Goal: Task Accomplishment & Management: Complete application form

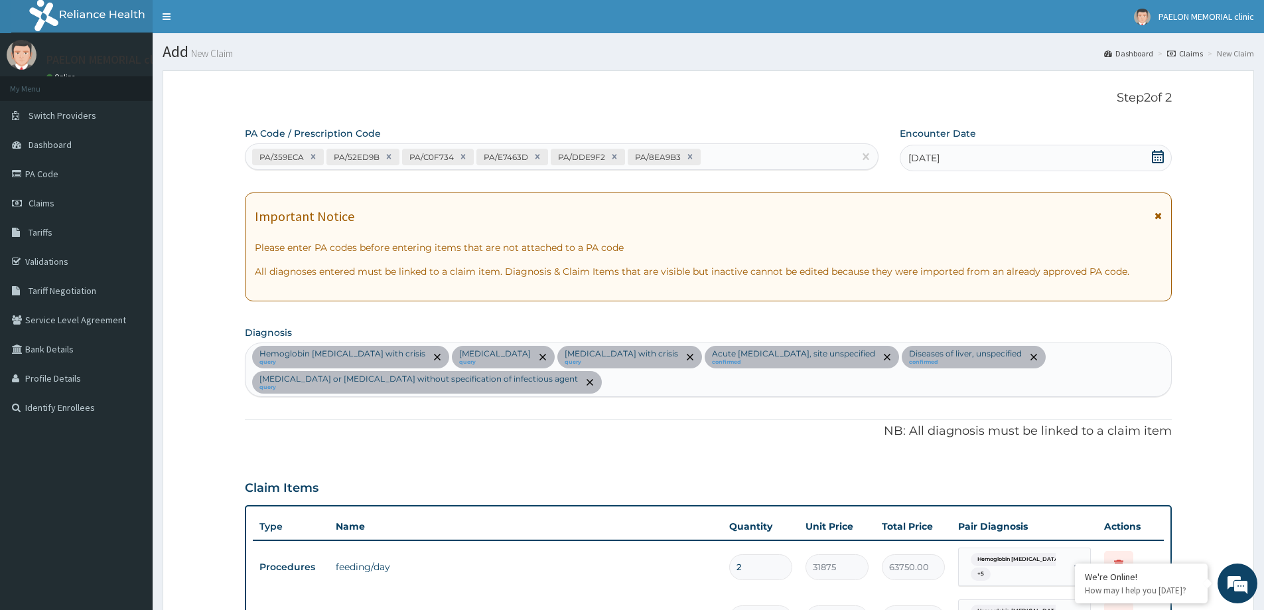
click at [737, 156] on div "PA/359ECA PA/52ED9B PA/C0F734 PA/E7463D PA/DDE9F2 PA/8EA9B3" at bounding box center [550, 157] width 609 height 22
paste input "PA/B32083"
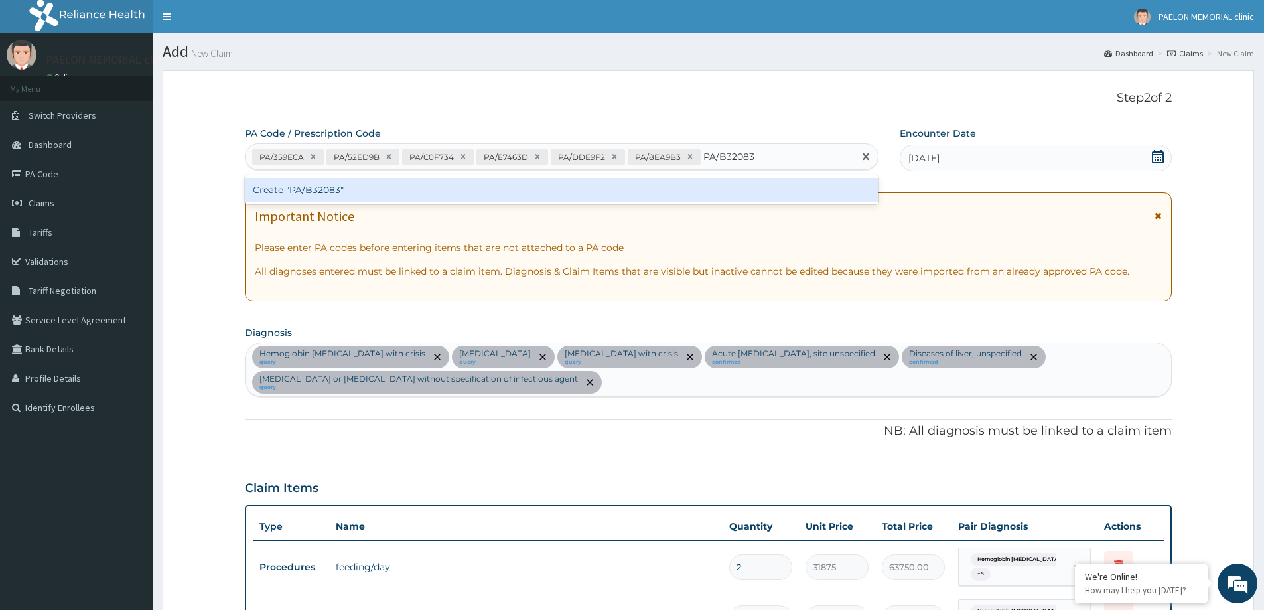
type input "PA/B32083"
click at [684, 190] on div "Create "PA/B32083"" at bounding box center [562, 190] width 634 height 24
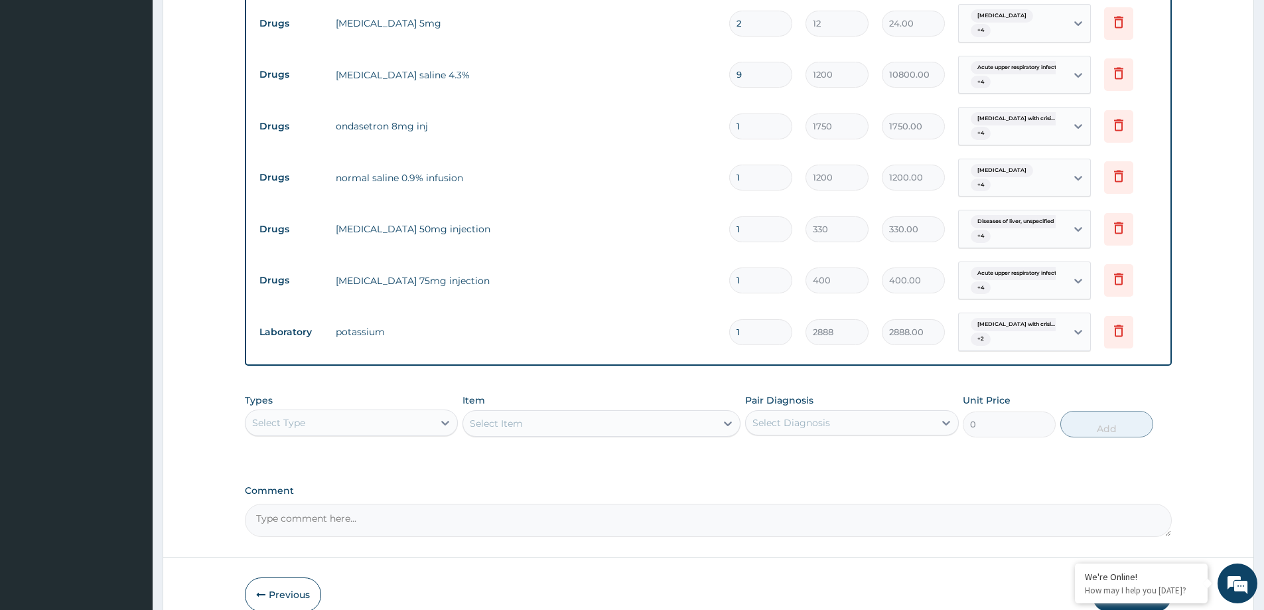
scroll to position [1108, 0]
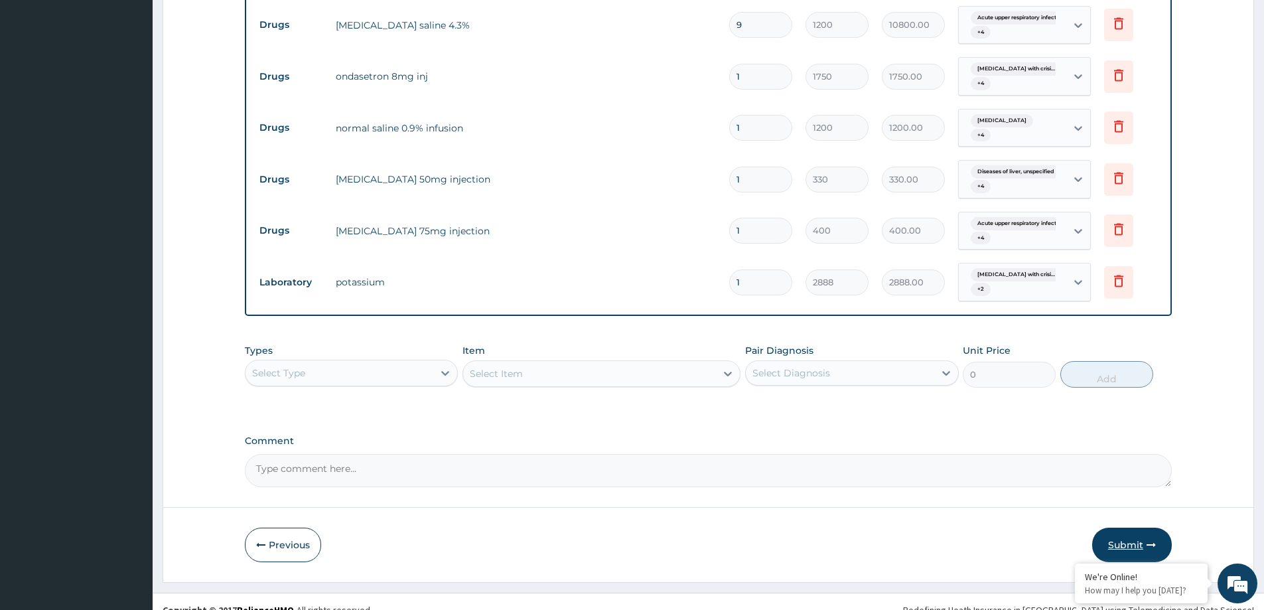
click at [1128, 528] on button "Submit" at bounding box center [1132, 545] width 80 height 35
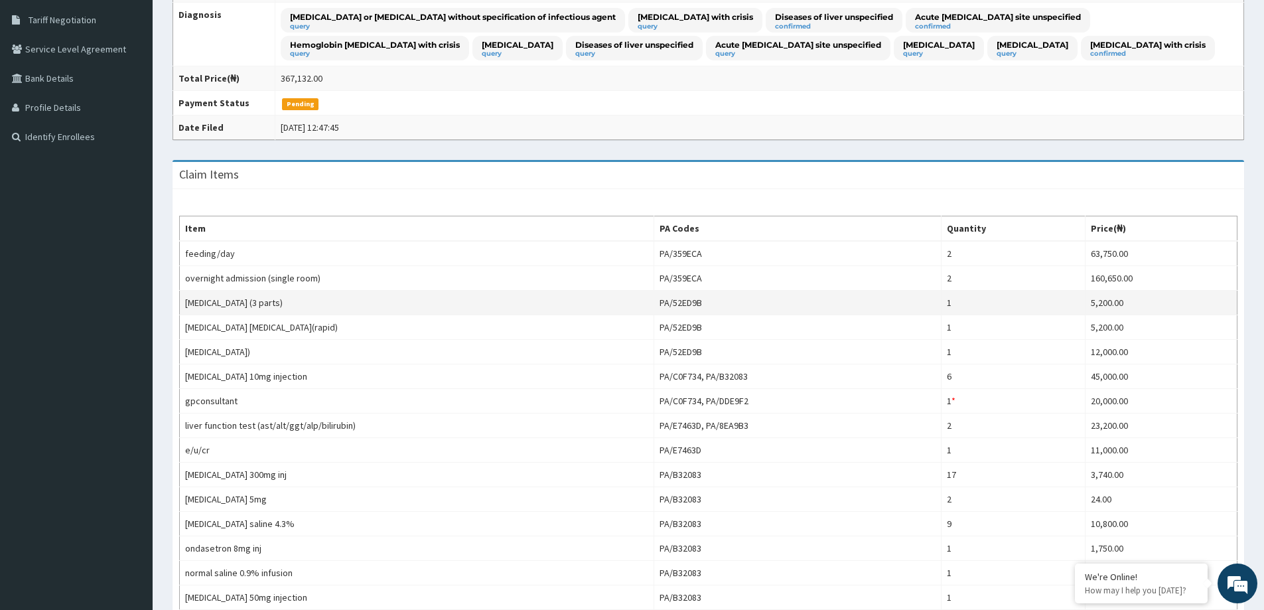
scroll to position [265, 0]
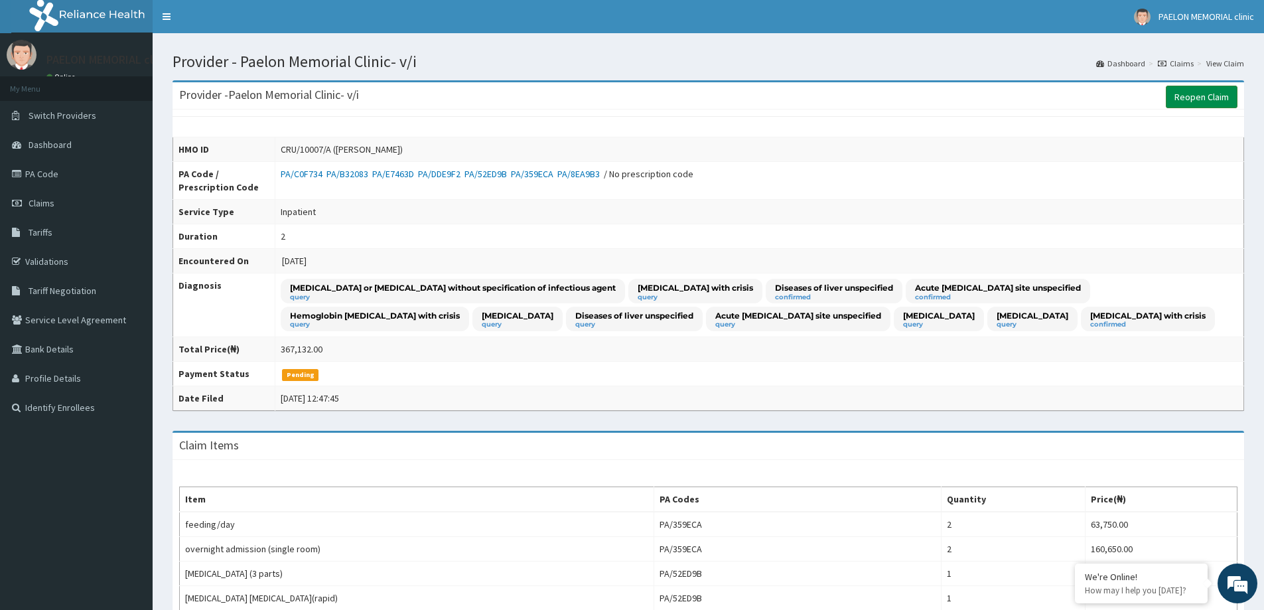
click at [1201, 106] on link "Reopen Claim" at bounding box center [1202, 97] width 72 height 23
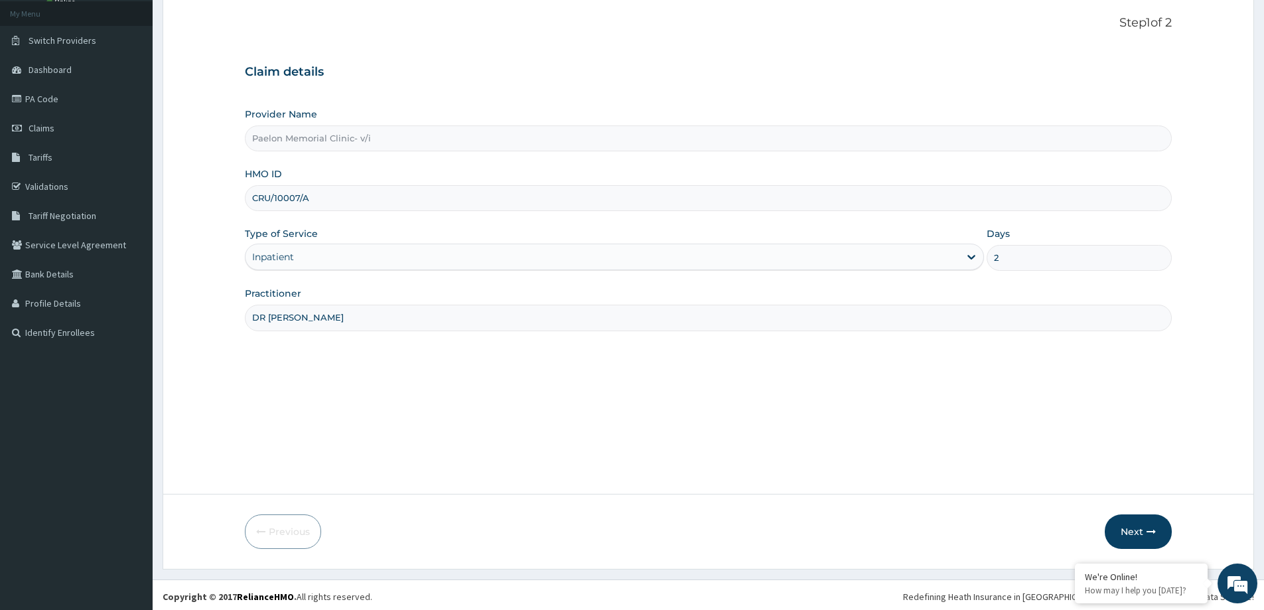
scroll to position [78, 0]
click at [1138, 522] on button "Next" at bounding box center [1138, 528] width 67 height 35
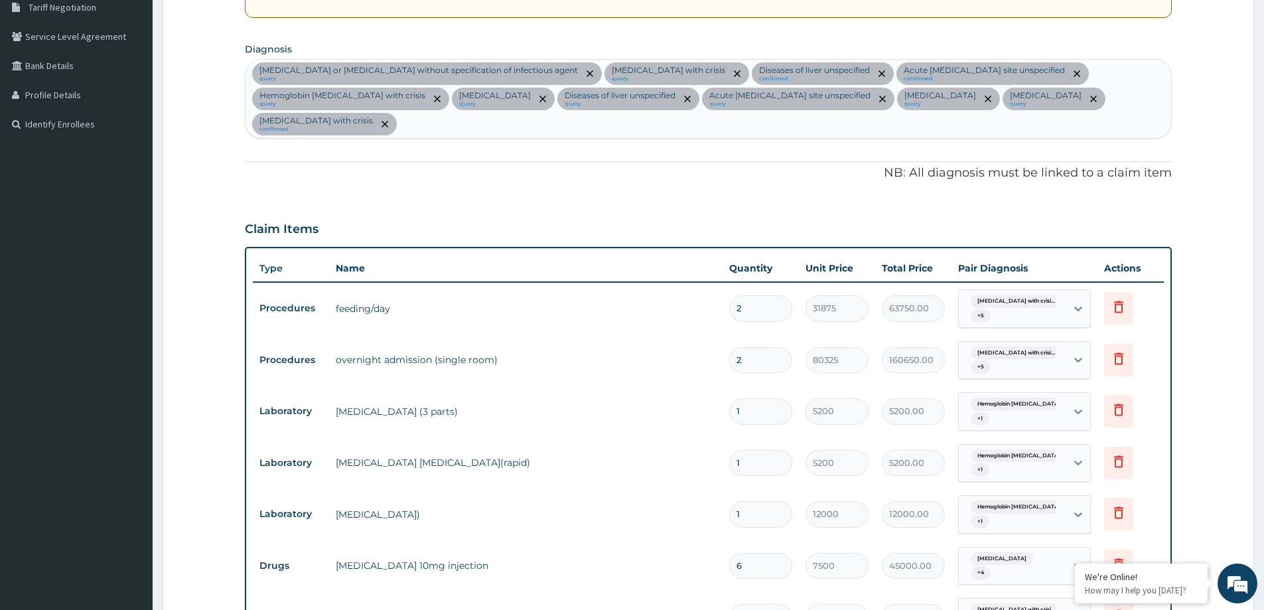
scroll to position [410, 0]
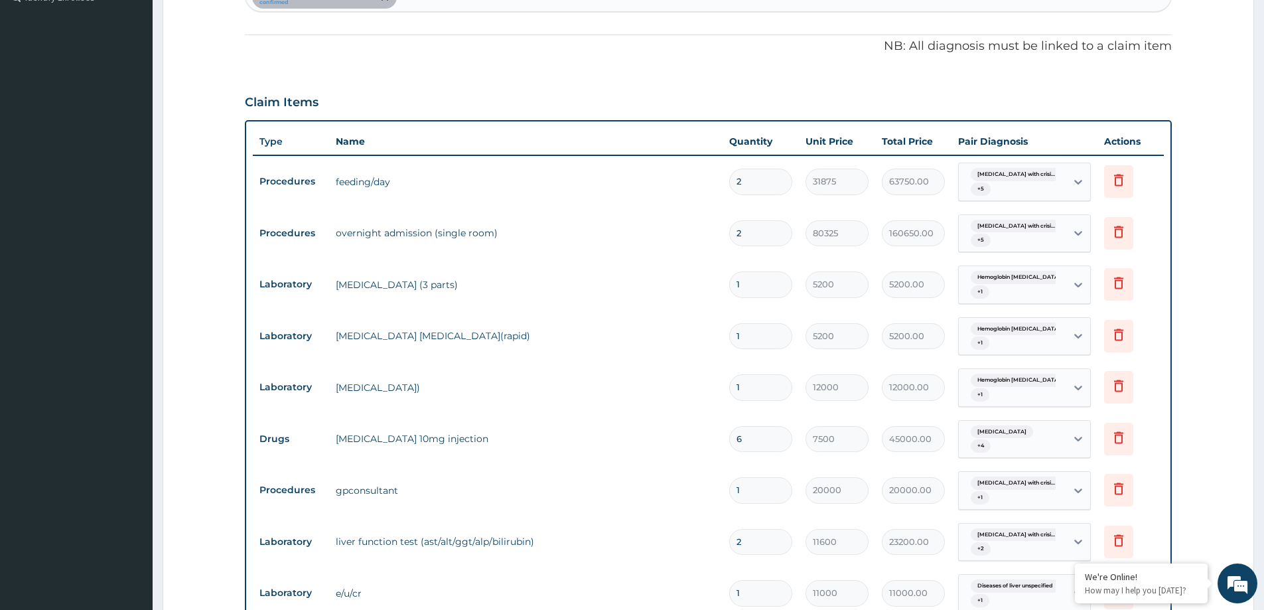
drag, startPoint x: 745, startPoint y: 281, endPoint x: 729, endPoint y: 287, distance: 17.3
click at [729, 287] on input "1" at bounding box center [760, 284] width 63 height 26
type input "2"
type input "10400.00"
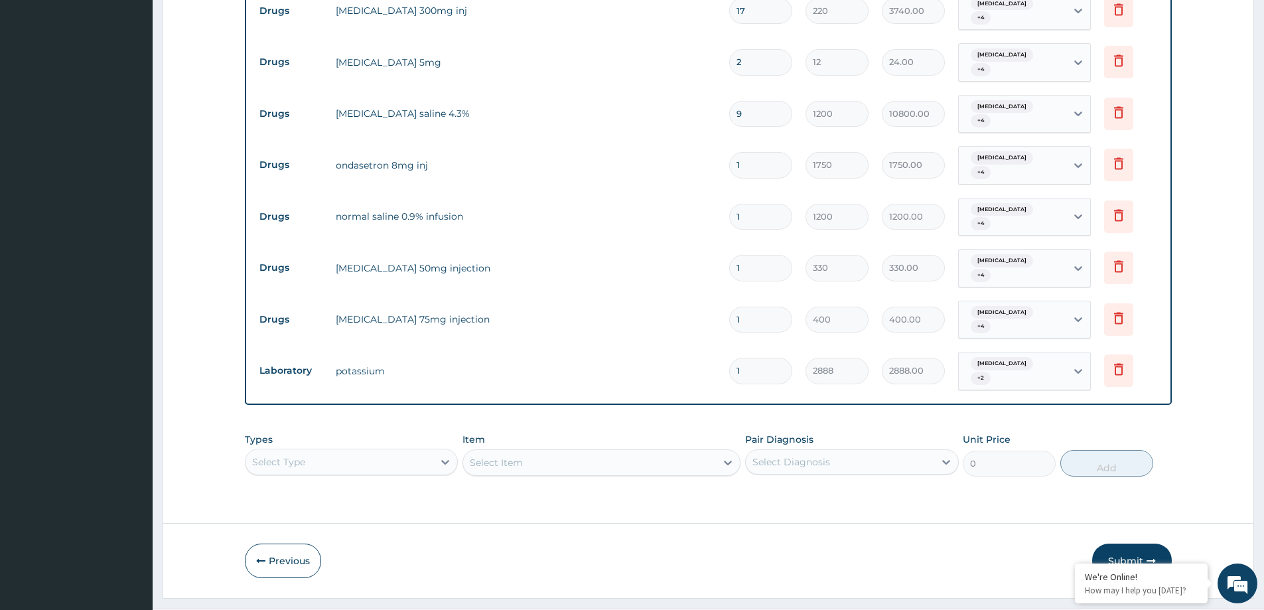
scroll to position [1076, 0]
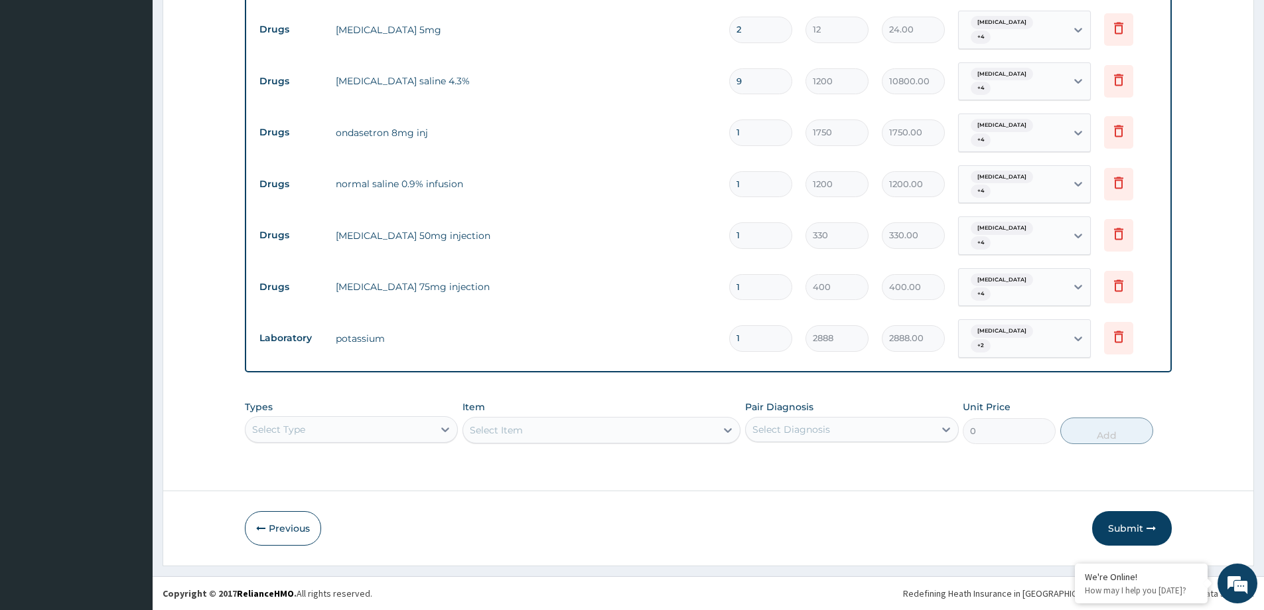
type input "2"
click at [429, 430] on div "Select Type" at bounding box center [351, 429] width 213 height 27
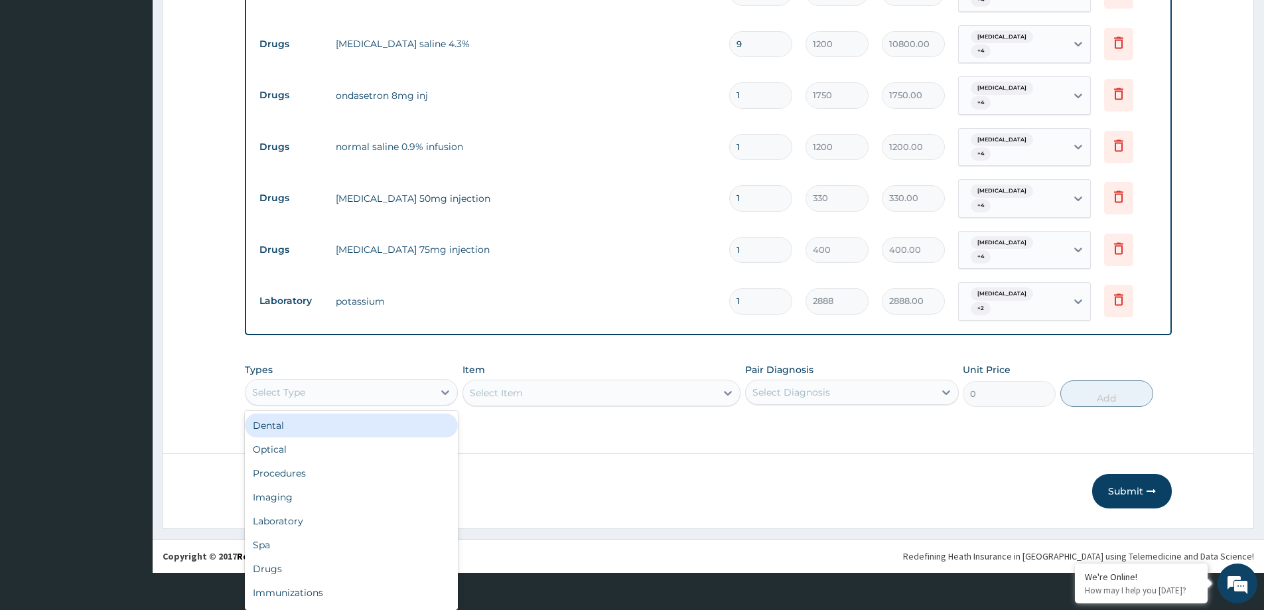
scroll to position [37, 0]
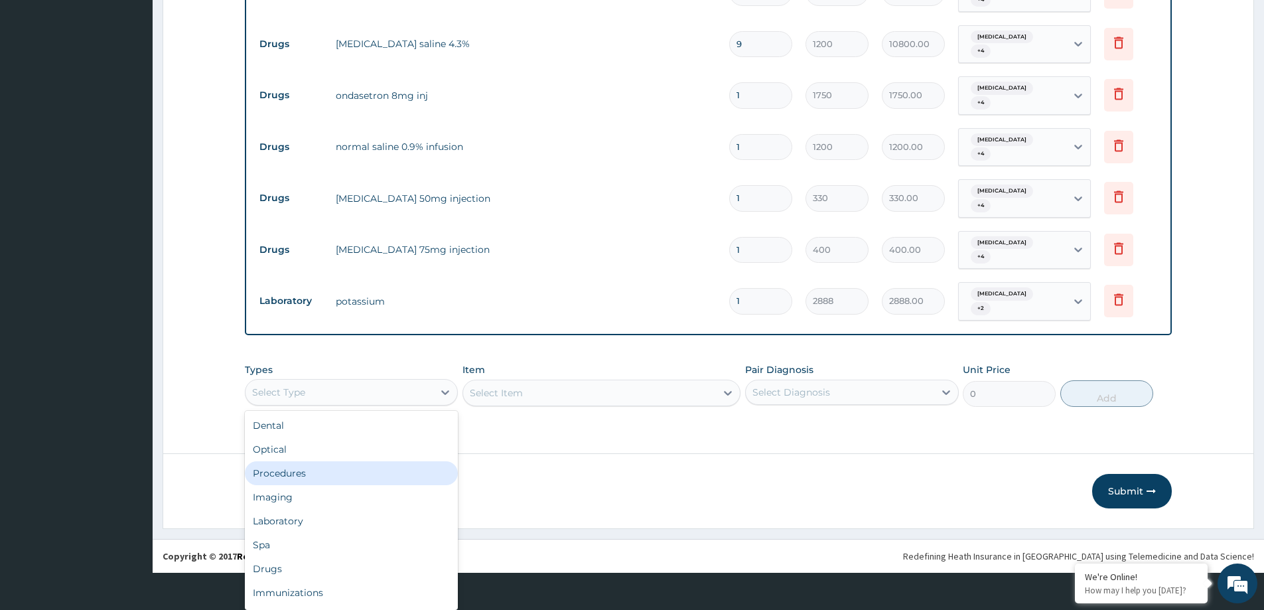
click at [349, 473] on div "Procedures" at bounding box center [351, 473] width 213 height 24
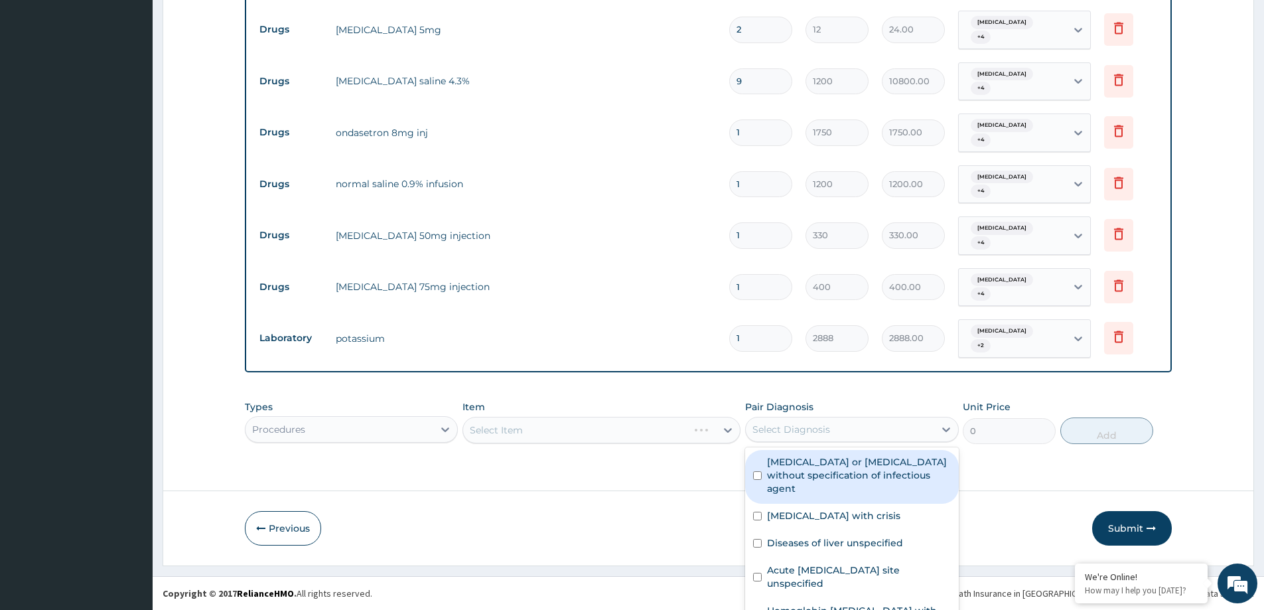
click at [795, 435] on div "option Infectious gastroenteritis or colitis without specification of infectiou…" at bounding box center [851, 429] width 213 height 25
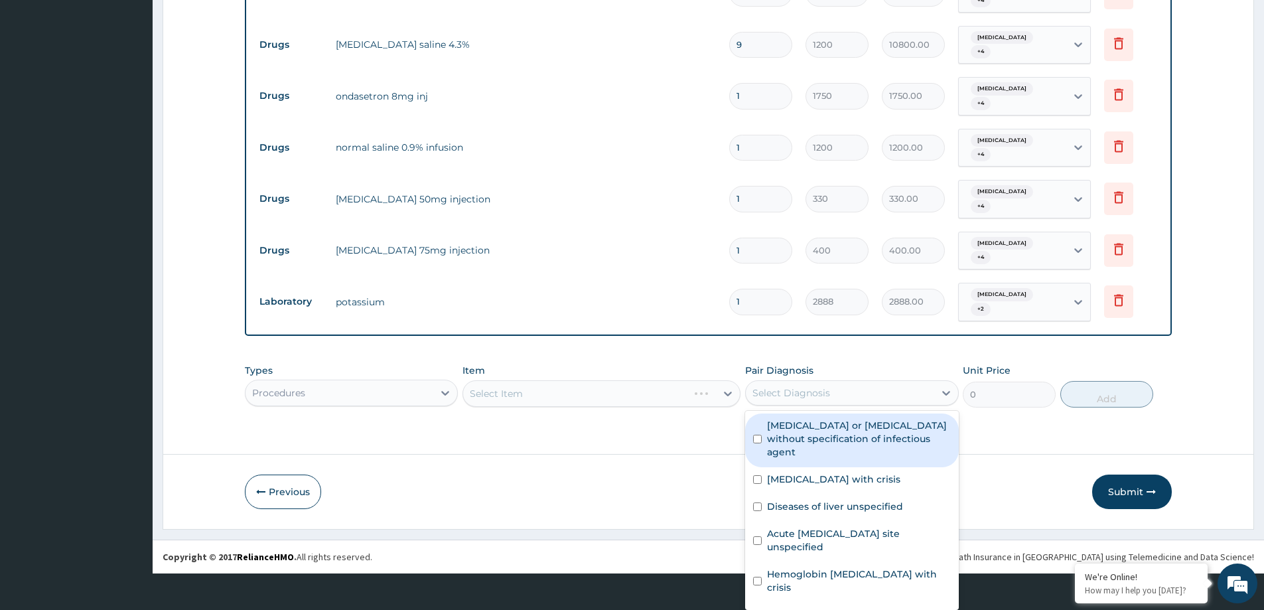
click at [795, 427] on label "Infectious gastroenteritis or colitis without specification of infectious agent" at bounding box center [858, 439] width 183 height 40
checkbox input "true"
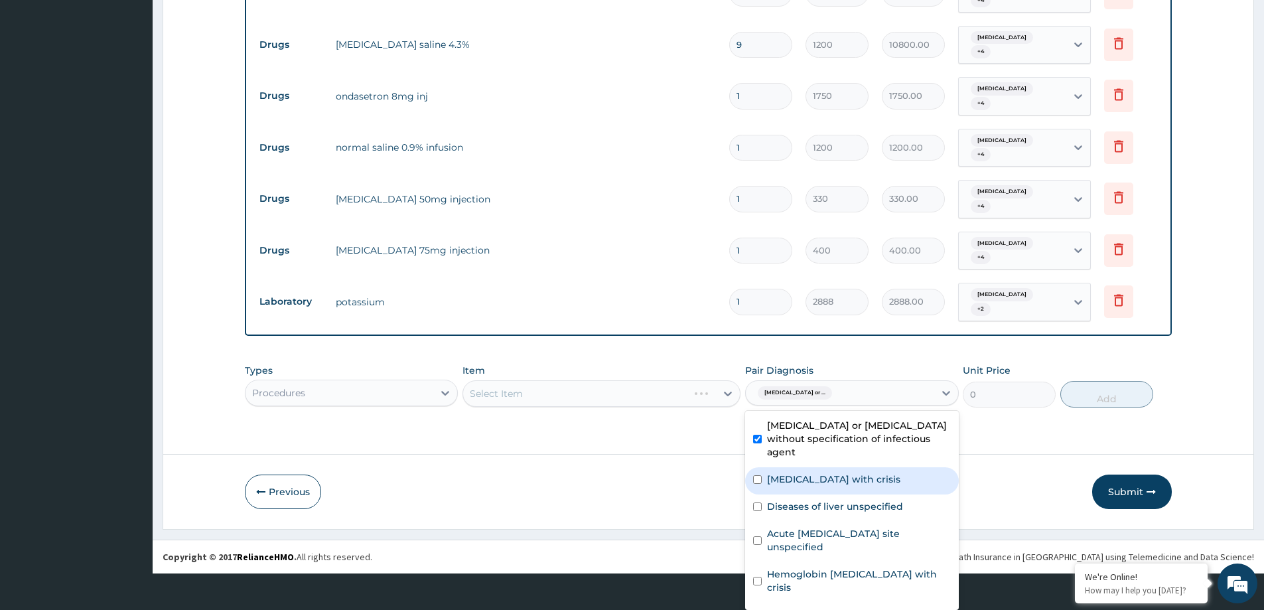
click at [792, 482] on label "Sickle cell disease with crisis" at bounding box center [833, 479] width 133 height 13
checkbox input "true"
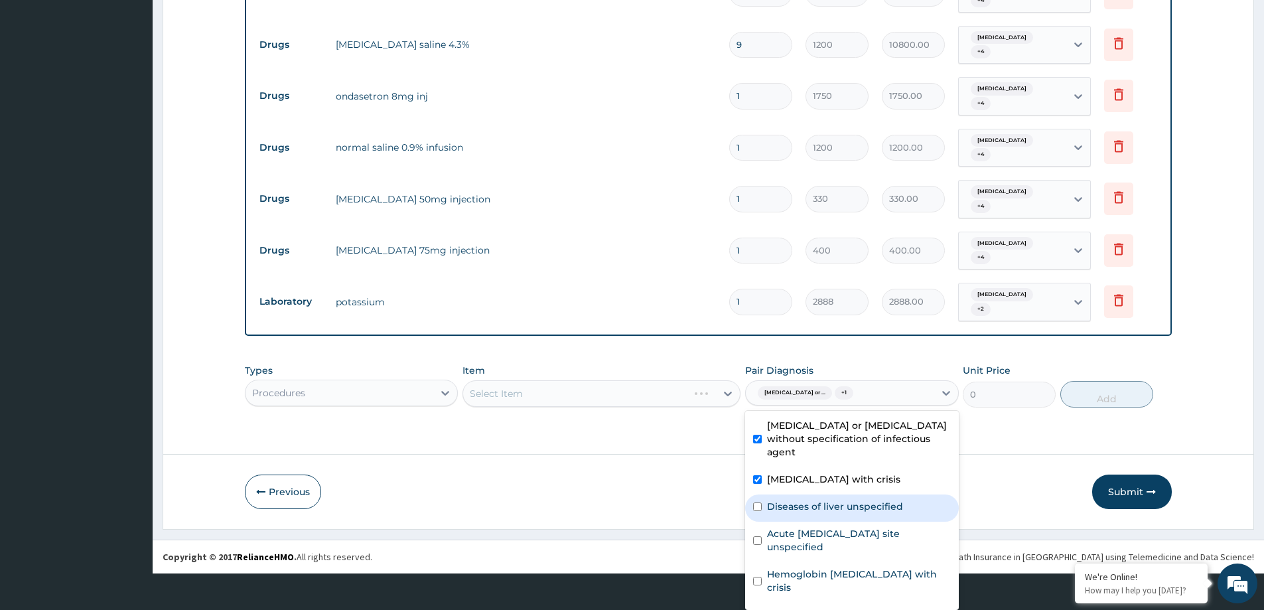
click at [789, 512] on label "Diseases of liver unspecified" at bounding box center [835, 506] width 136 height 13
checkbox input "true"
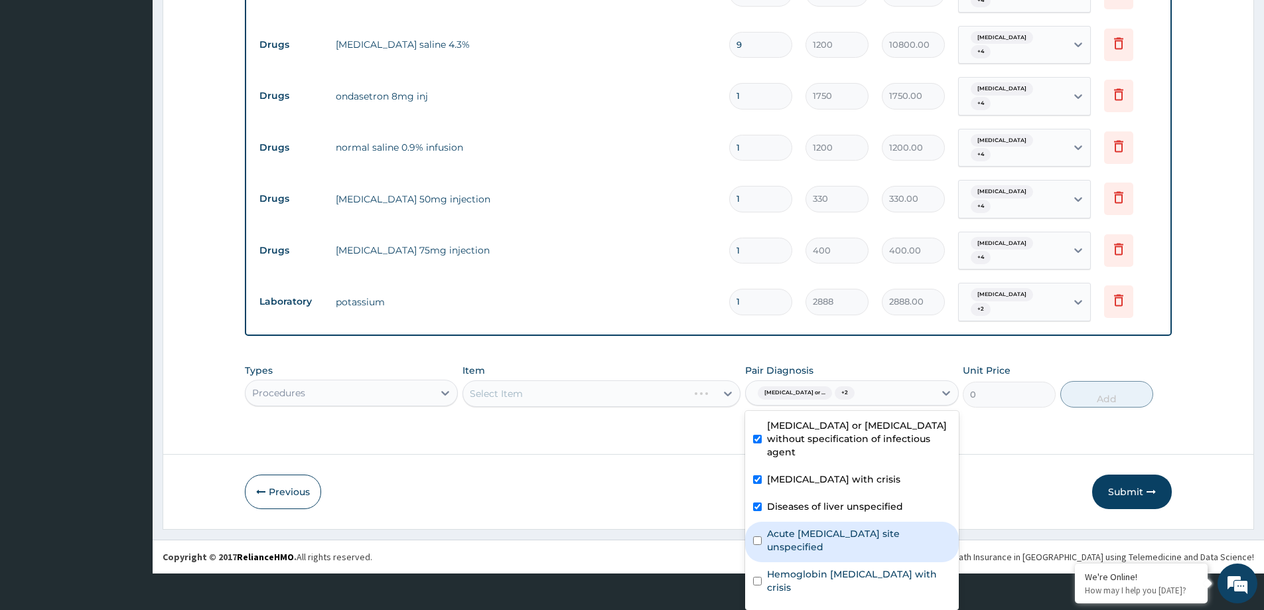
drag, startPoint x: 789, startPoint y: 543, endPoint x: 789, endPoint y: 575, distance: 32.5
click at [789, 554] on div "Acute upper respiratory infection site unspecified" at bounding box center [851, 542] width 213 height 40
checkbox input "true"
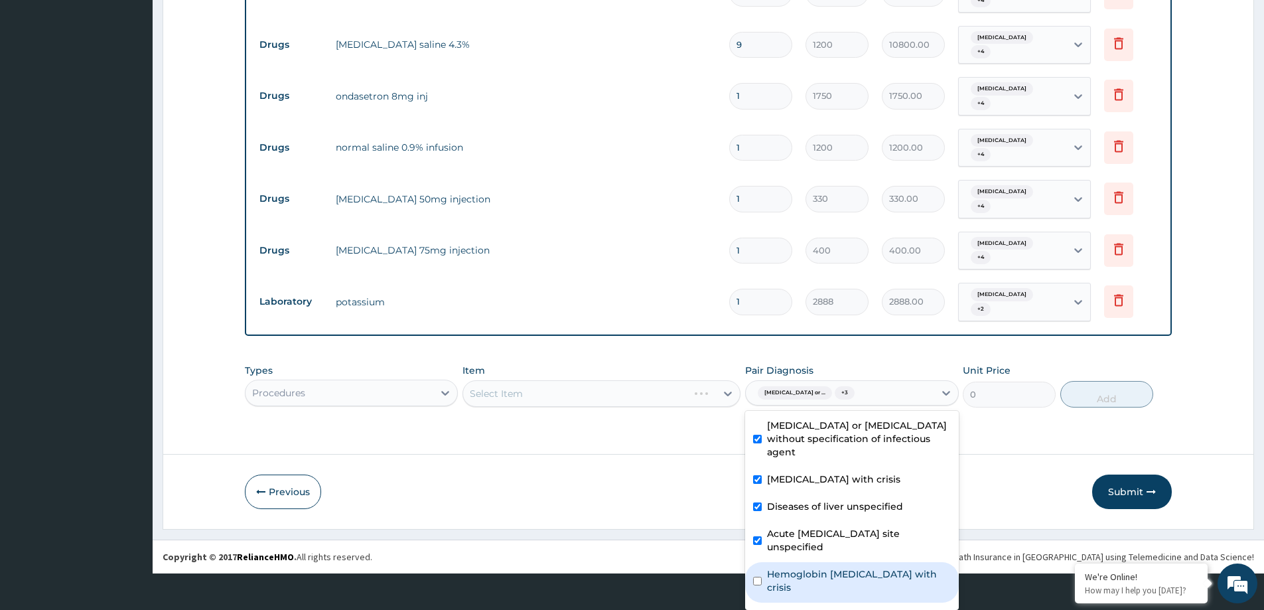
click at [789, 575] on label "Hemoglobin SS disease with crisis" at bounding box center [858, 580] width 183 height 27
checkbox input "true"
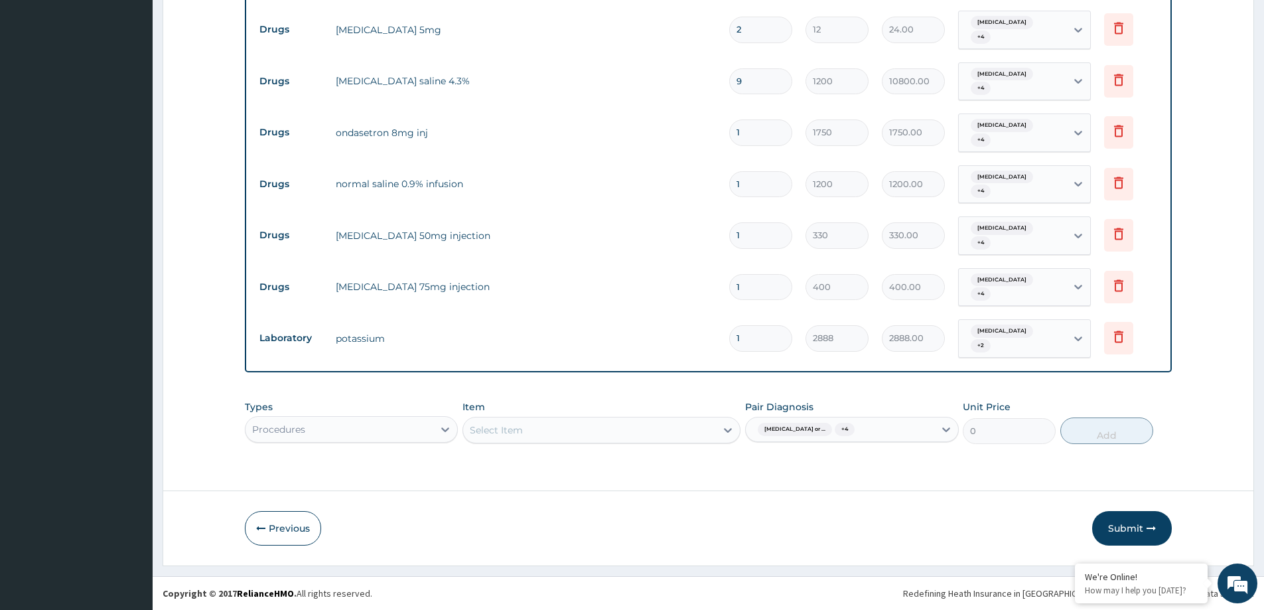
scroll to position [0, 0]
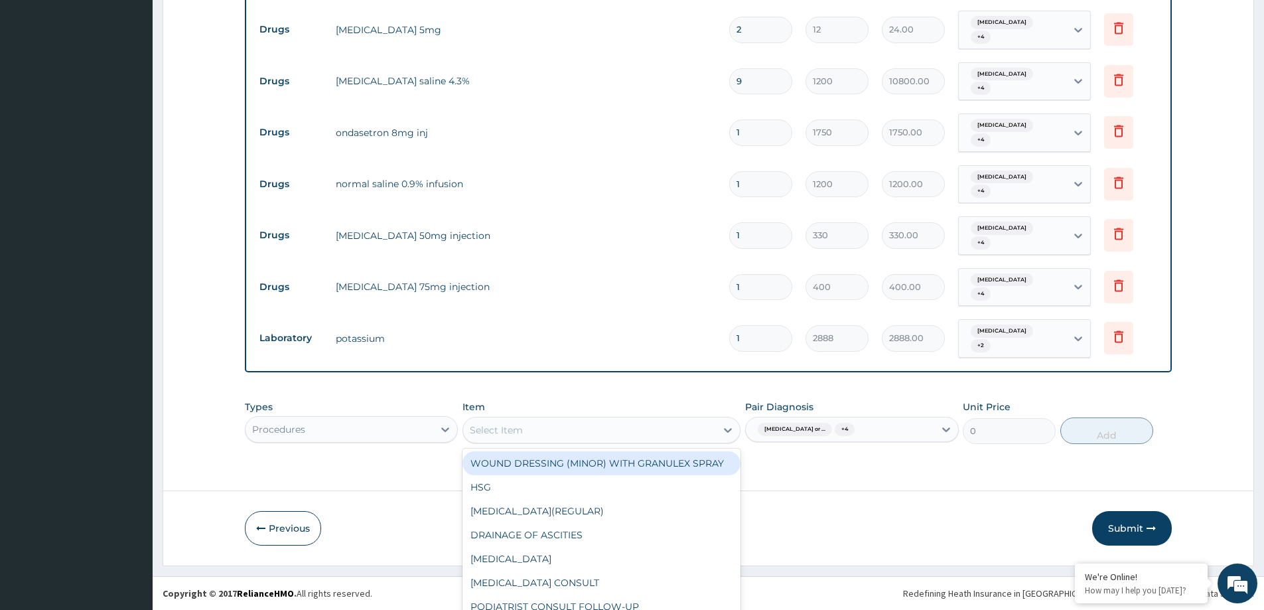
click at [660, 435] on div "option WOUND DRESSING (MINOR) WITH GRANULEX SPRAY focused, 1 of 397. 397 result…" at bounding box center [602, 430] width 278 height 27
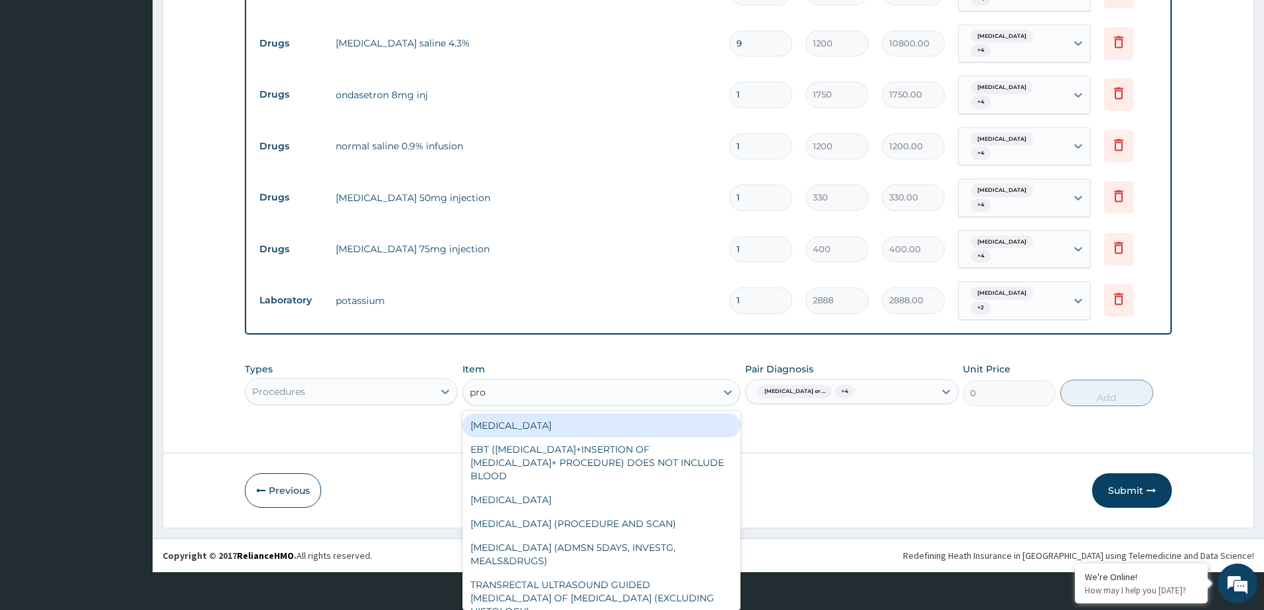
type input "prof"
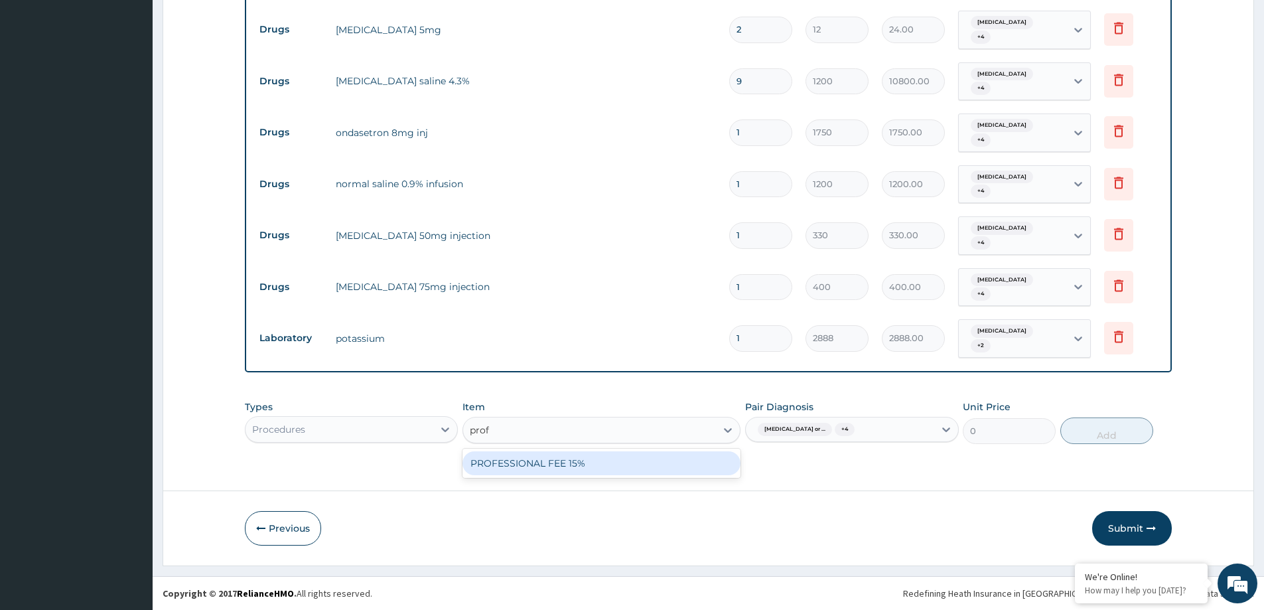
click at [648, 463] on div "PROFESSIONAL FEE 15%" at bounding box center [602, 463] width 278 height 24
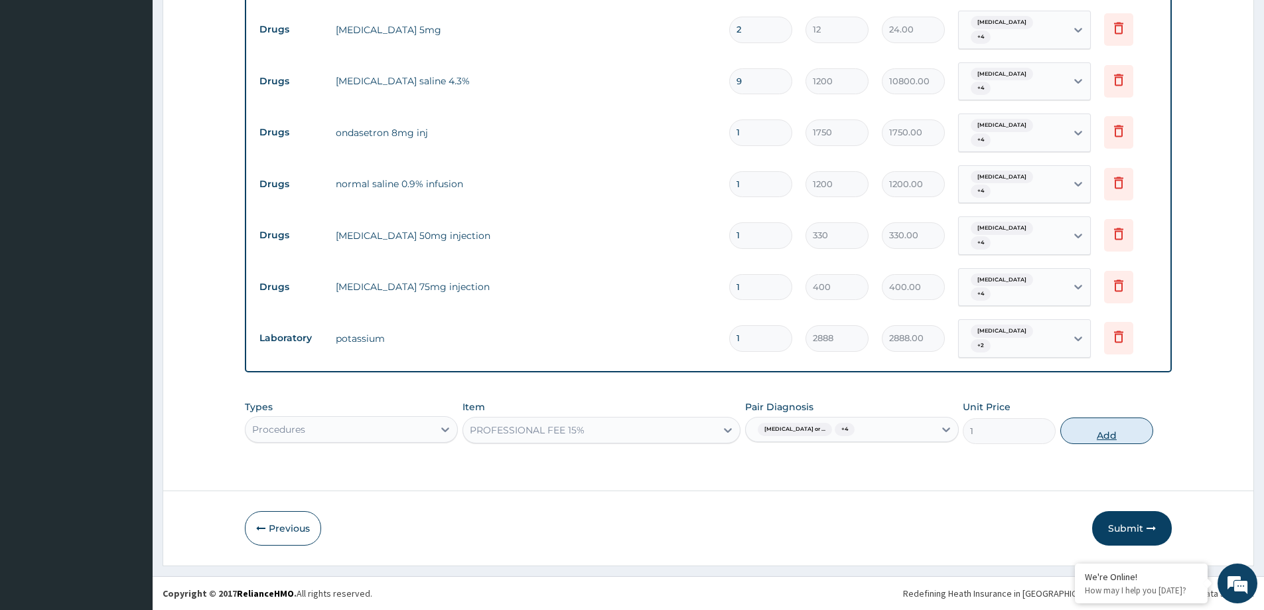
click at [1113, 432] on button "Add" at bounding box center [1106, 430] width 93 height 27
type input "0"
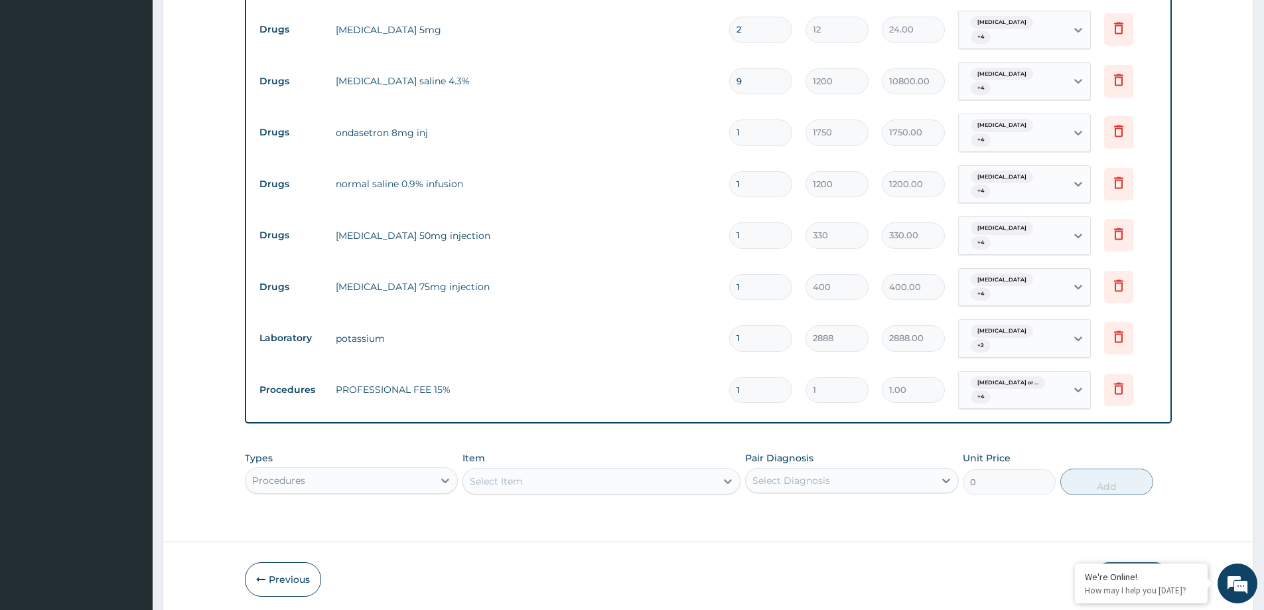
drag, startPoint x: 750, startPoint y: 394, endPoint x: 723, endPoint y: 396, distance: 27.3
click at [723, 396] on td "1" at bounding box center [761, 389] width 76 height 39
type input "5"
type input "5.00"
type input "55"
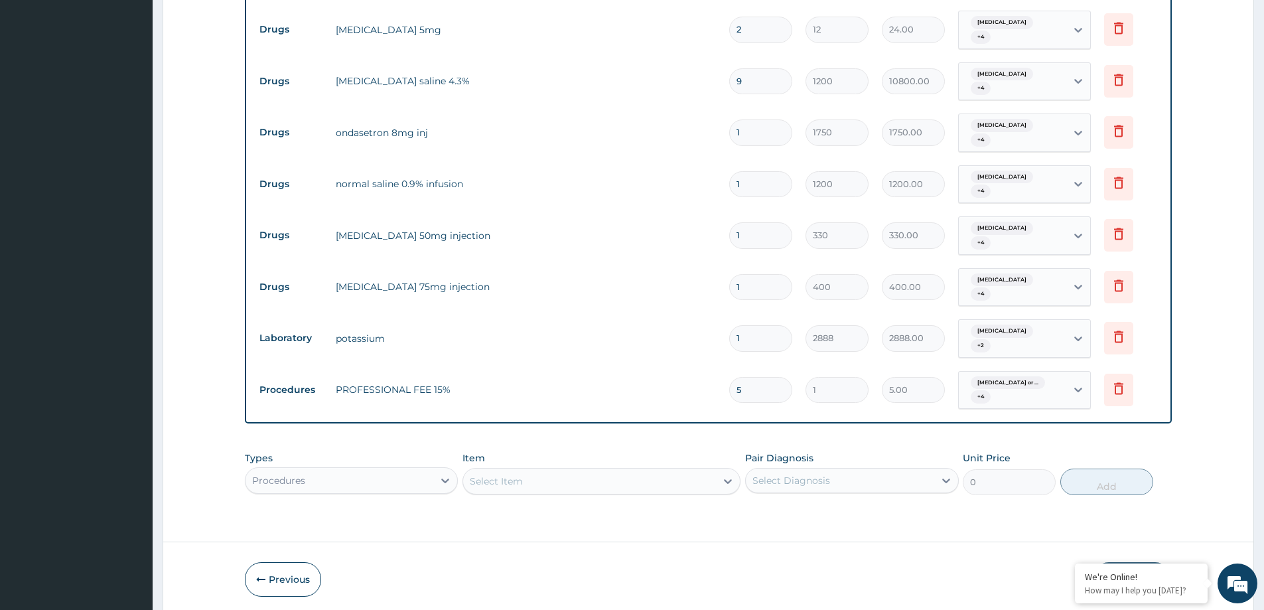
type input "55.00"
type input "550"
type input "550.00"
type input "5507"
type input "5507.00"
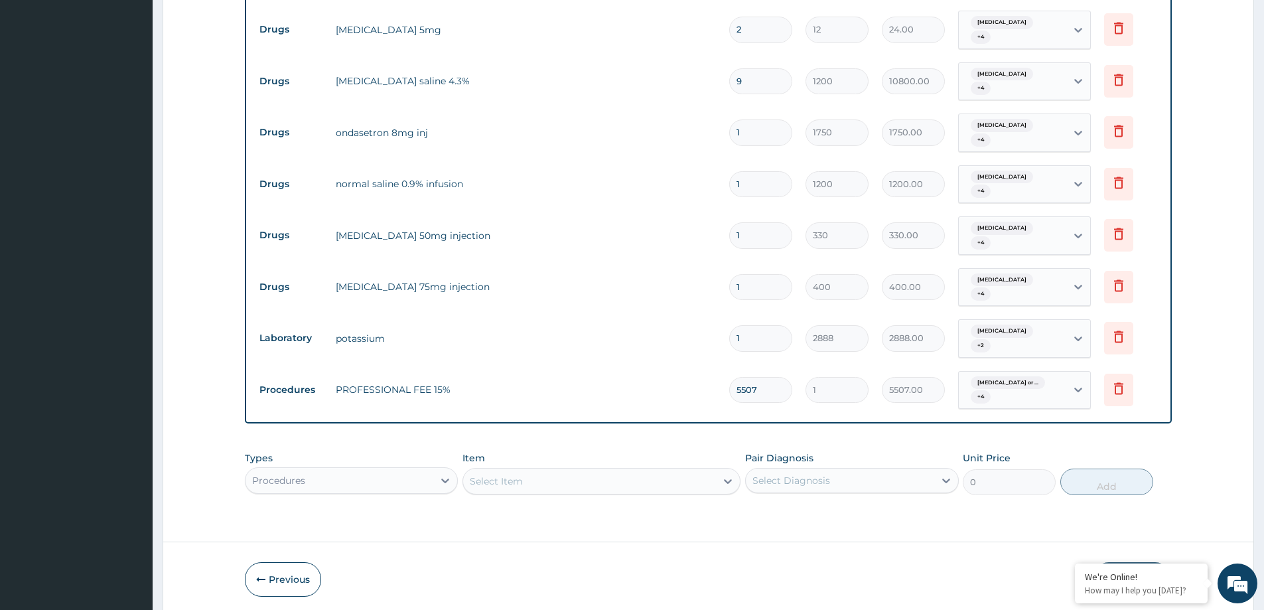
type input "55070"
type input "55070.00"
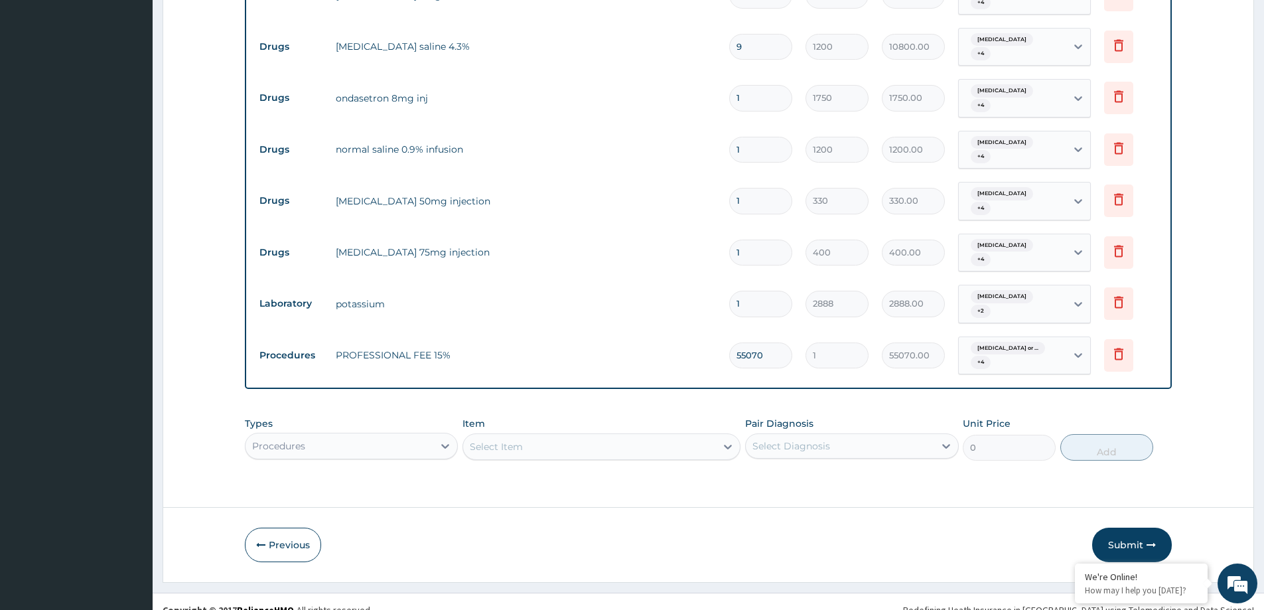
scroll to position [1128, 0]
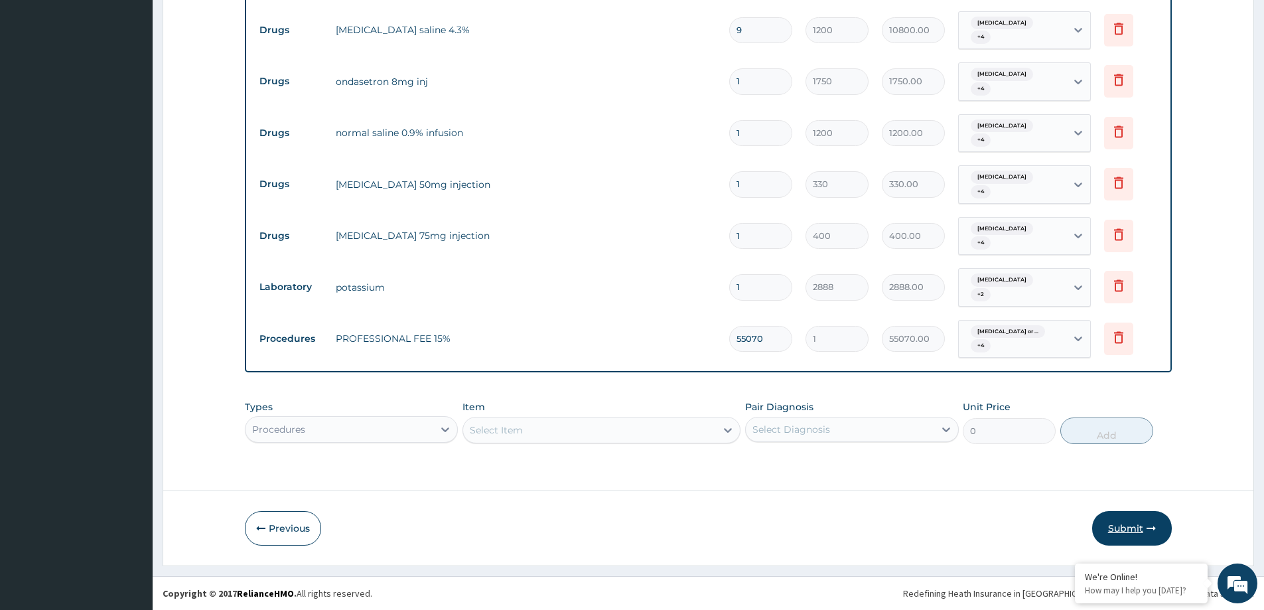
type input "55070"
click at [1124, 531] on button "Submit" at bounding box center [1132, 528] width 80 height 35
